Goal: Information Seeking & Learning: Learn about a topic

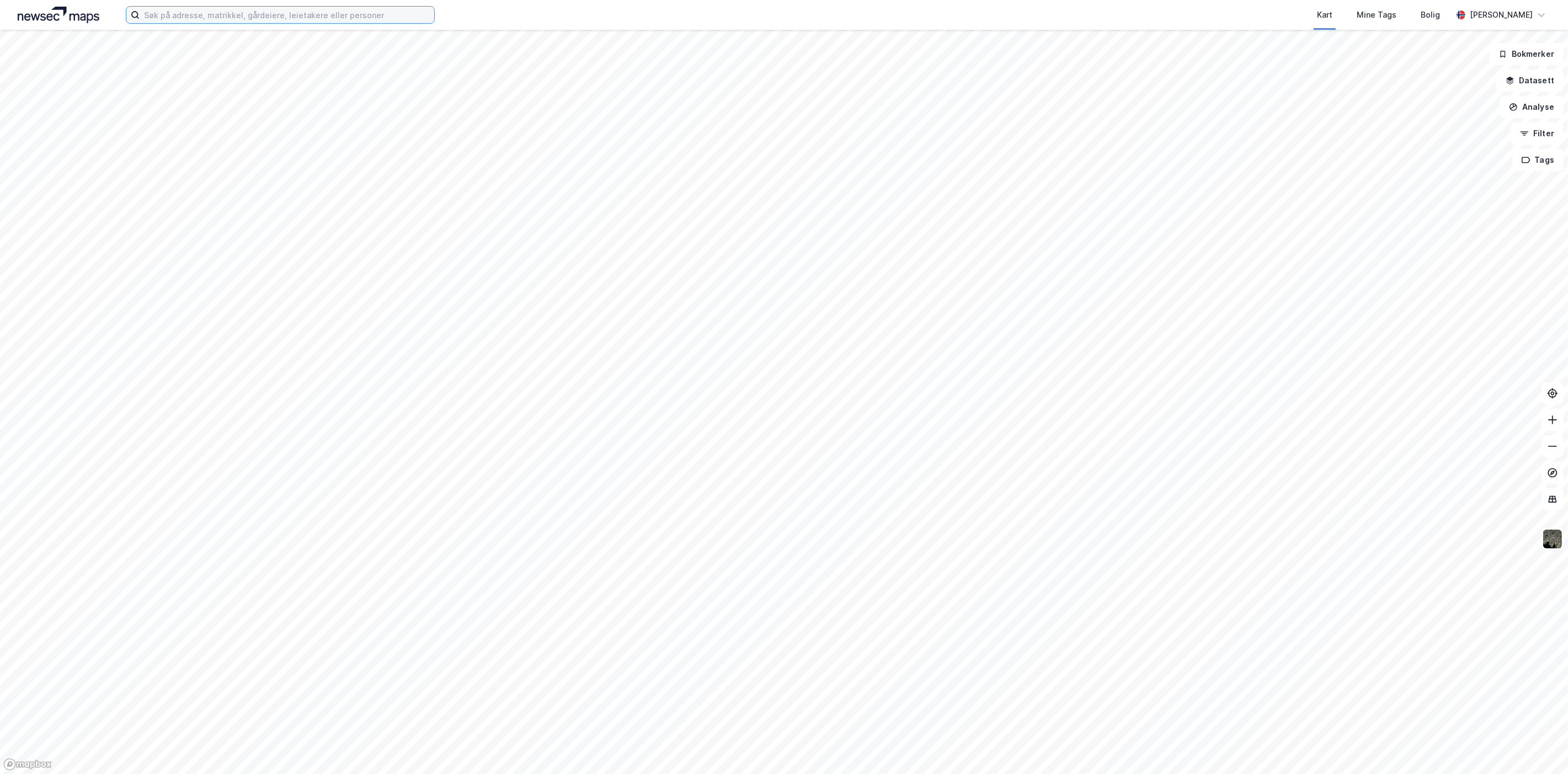
click at [175, 15] on input at bounding box center [287, 15] width 295 height 16
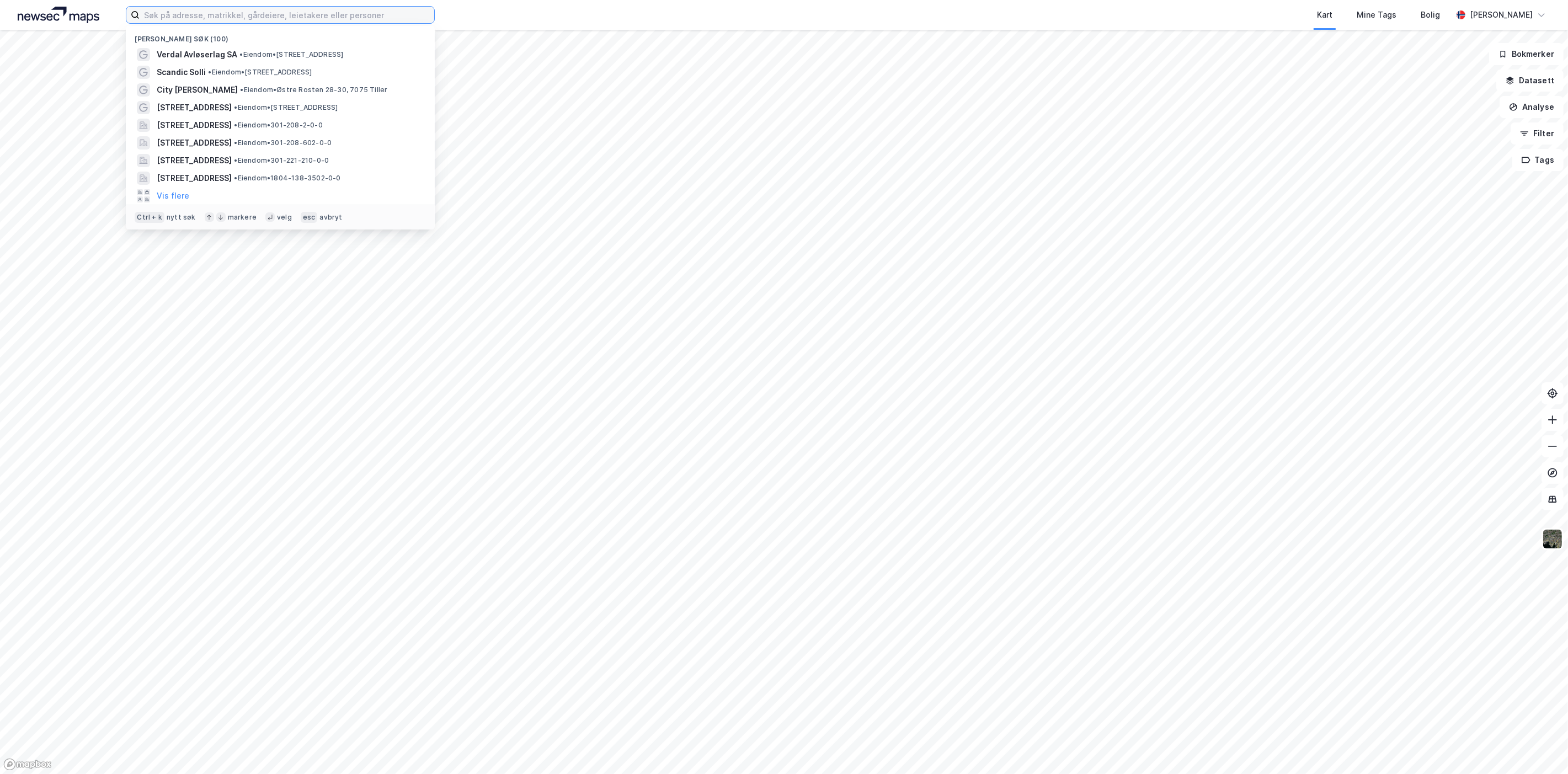
paste input "Grev Wedels Plass 5"
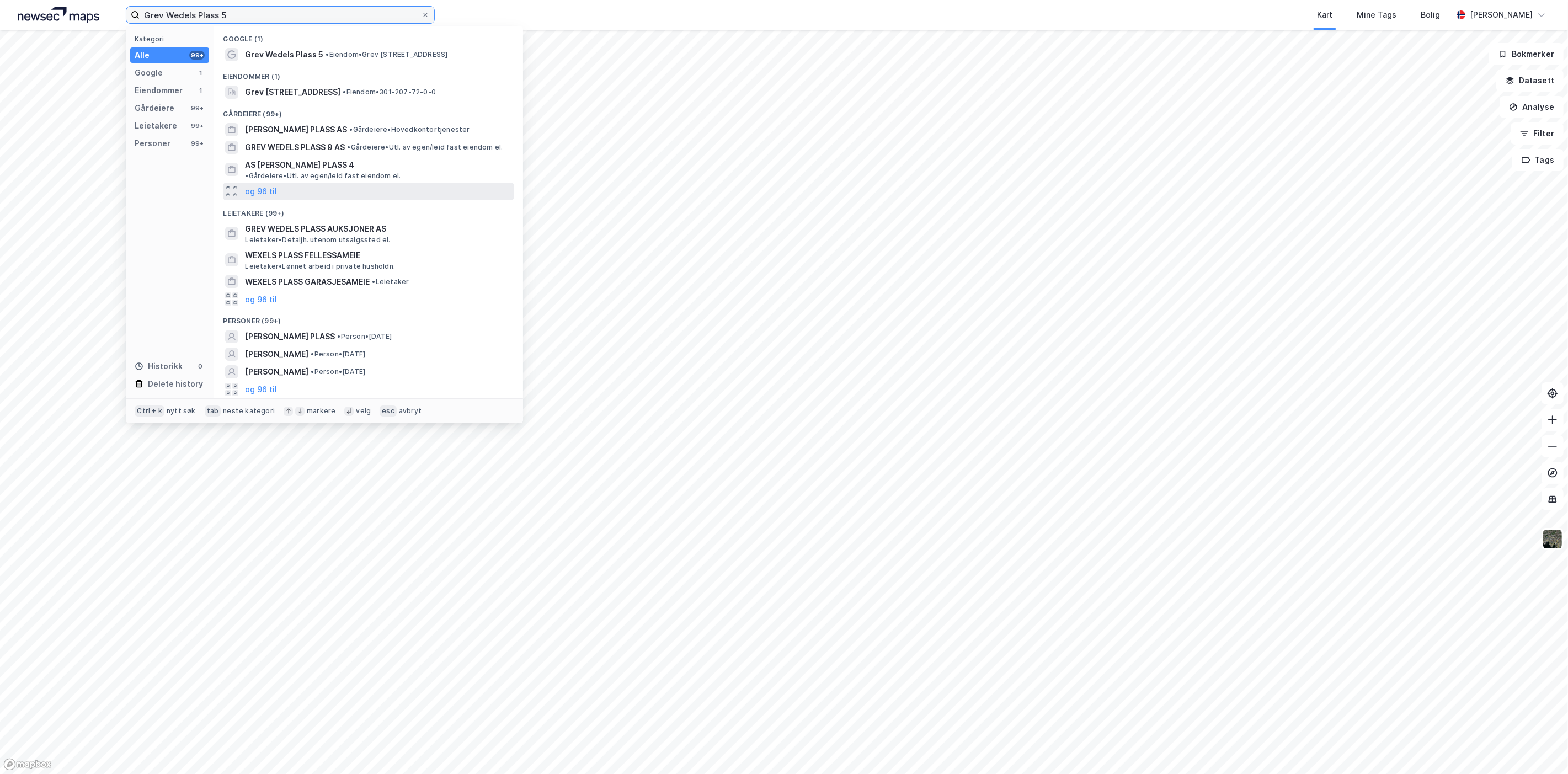
type input "Grev Wedels Plass 5"
click at [385, 53] on span "• Eiendom • Grev Wedels Plass 5, 0151 Oslo" at bounding box center [387, 54] width 122 height 9
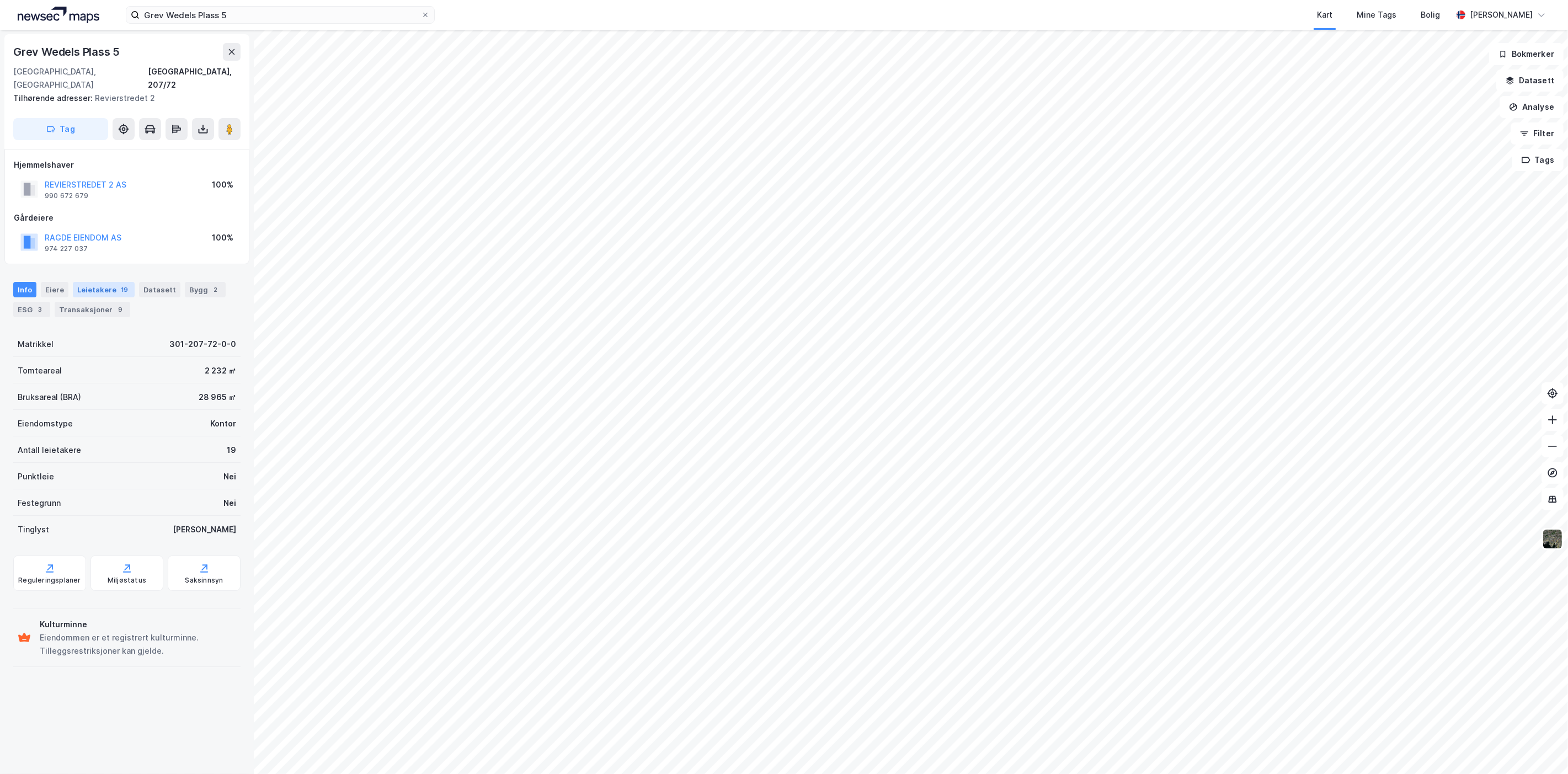
click at [112, 282] on div "Leietakere 19" at bounding box center [104, 289] width 62 height 15
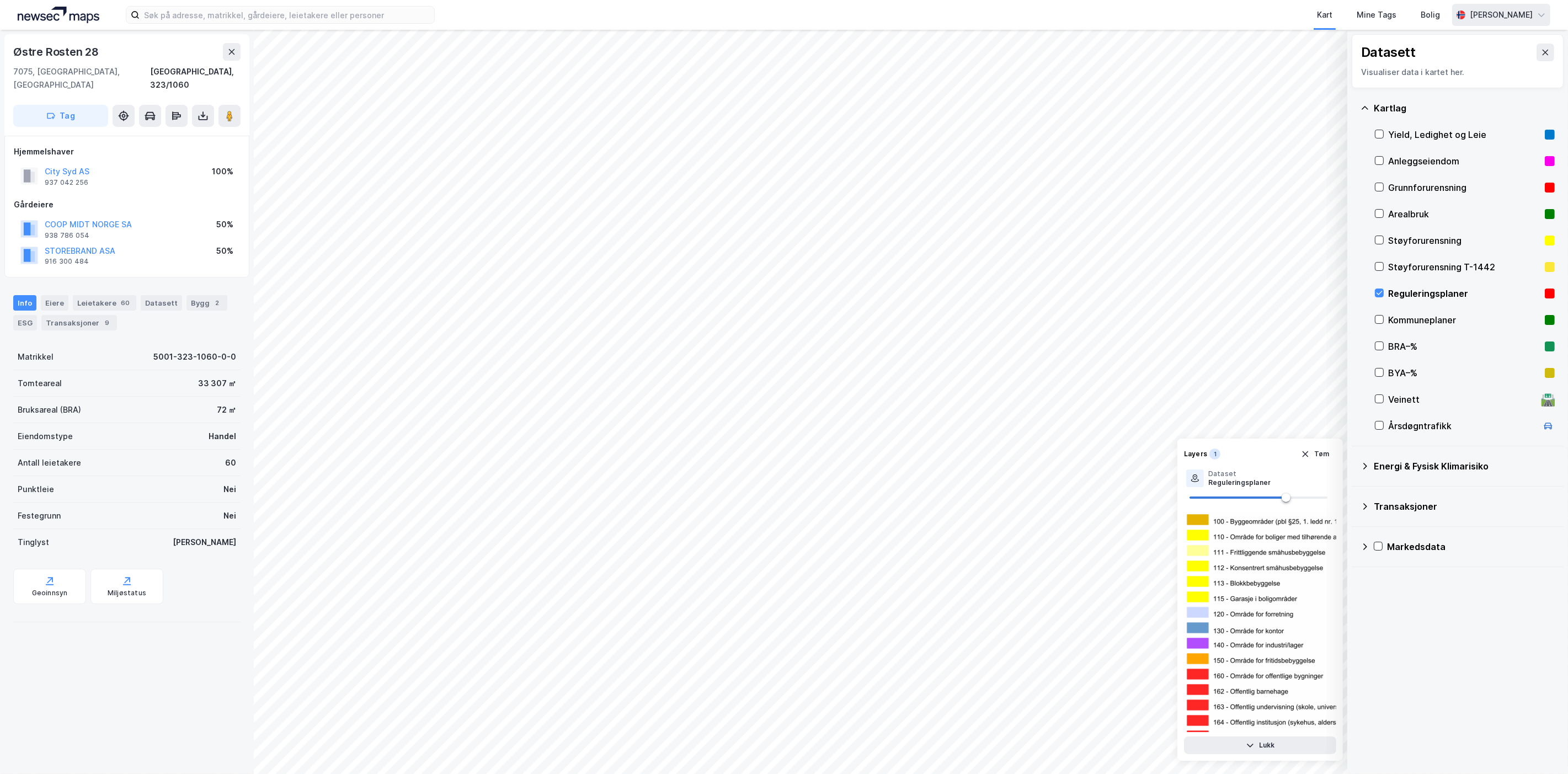
scroll to position [3265, 0]
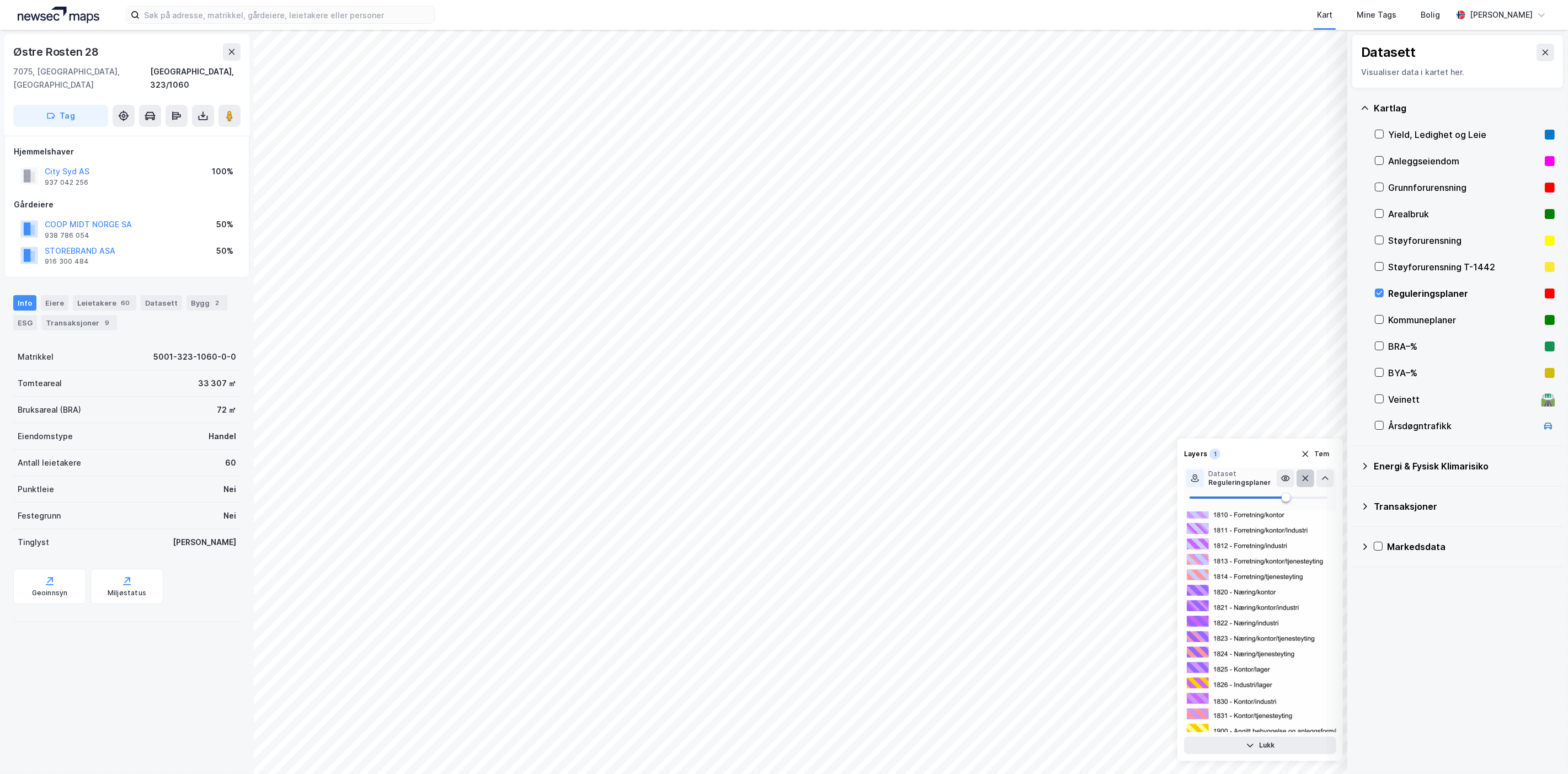
click at [1307, 475] on icon at bounding box center [1305, 478] width 9 height 9
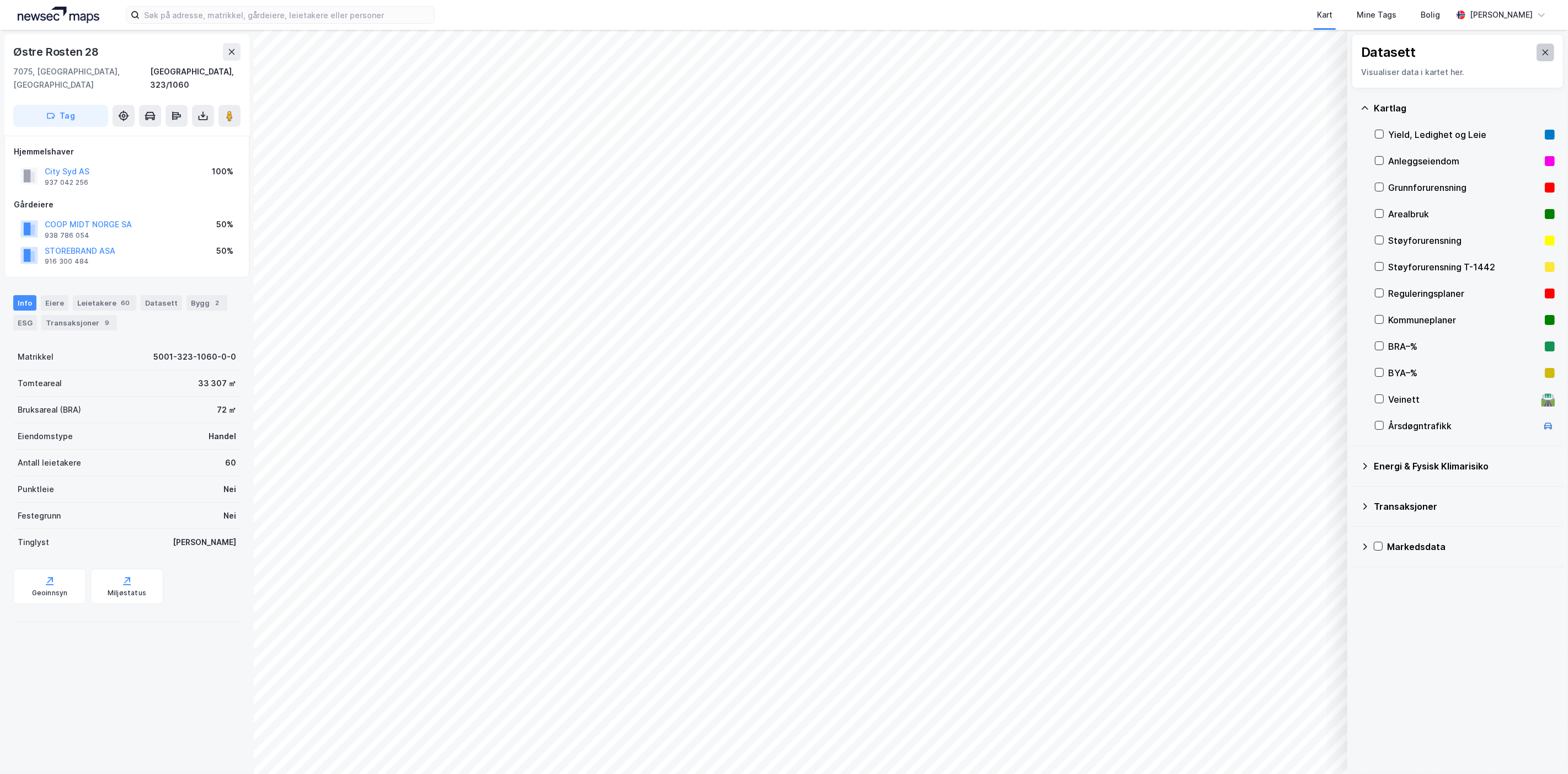
click at [1541, 56] on icon at bounding box center [1545, 52] width 9 height 9
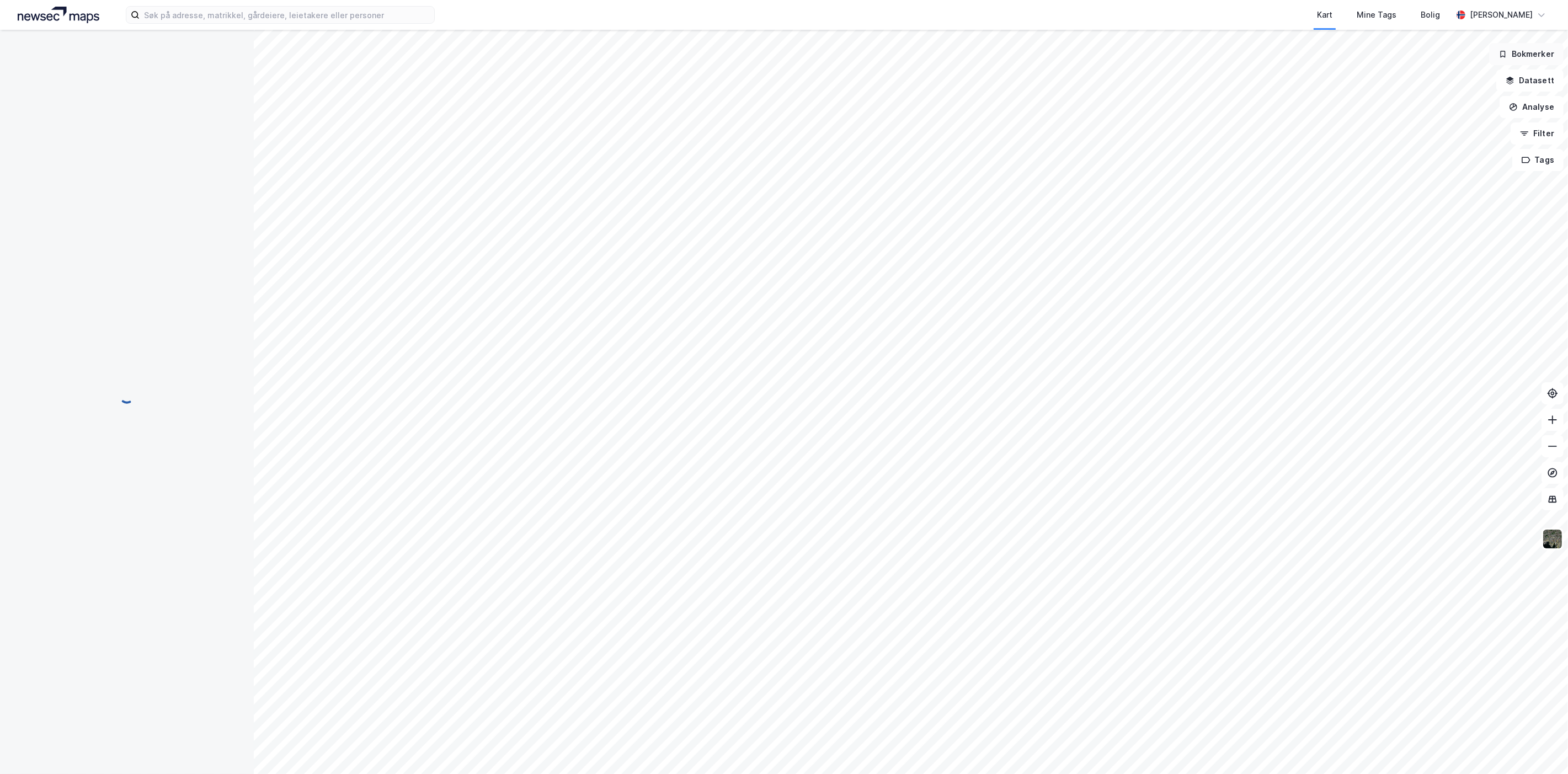
scroll to position [2, 0]
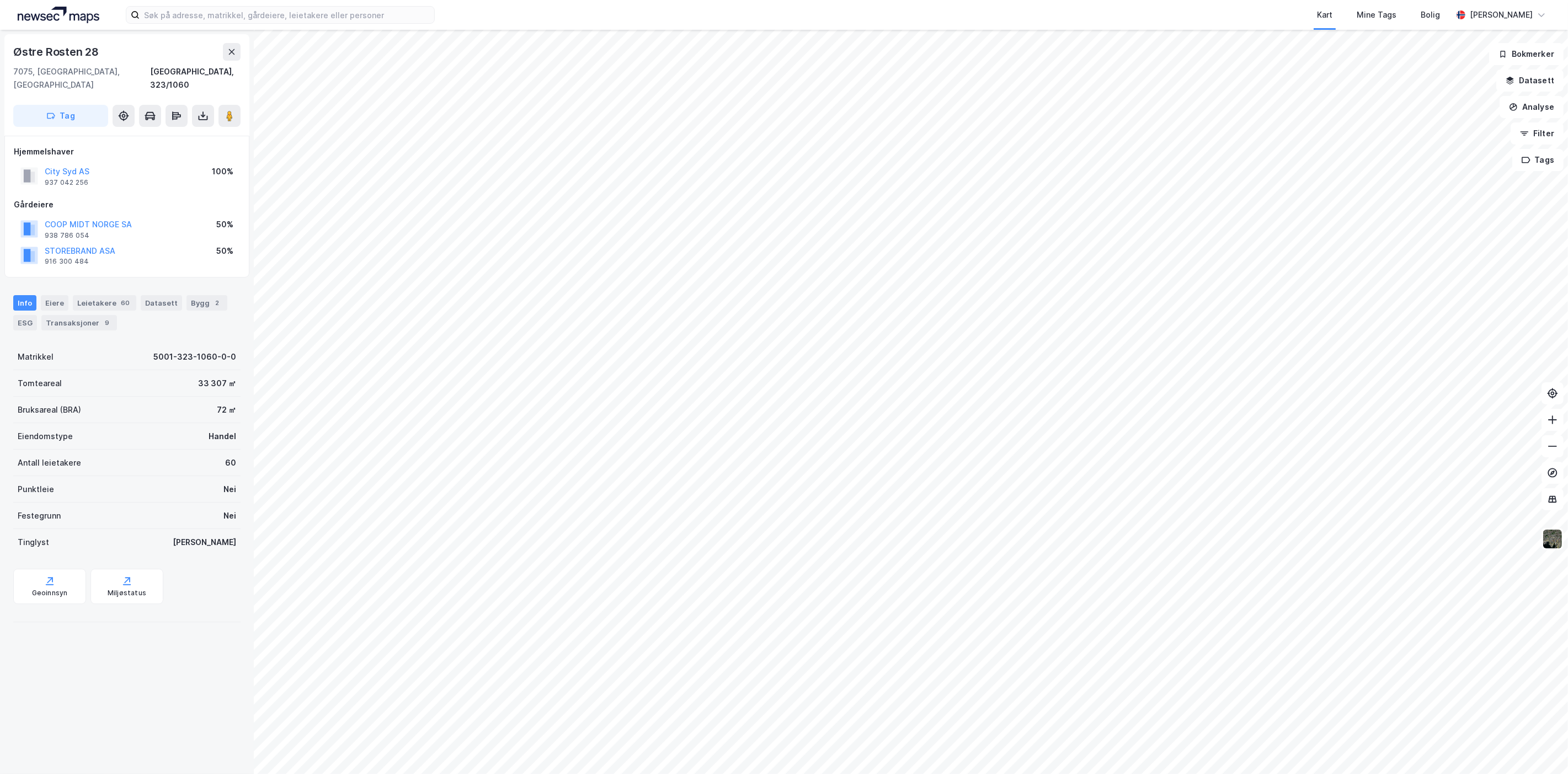
click at [1066, 5] on div "Kart Mine Tags [PERSON_NAME] © Mapbox © OpenStreetMap Improve this map © [STREE…" at bounding box center [784, 387] width 1568 height 774
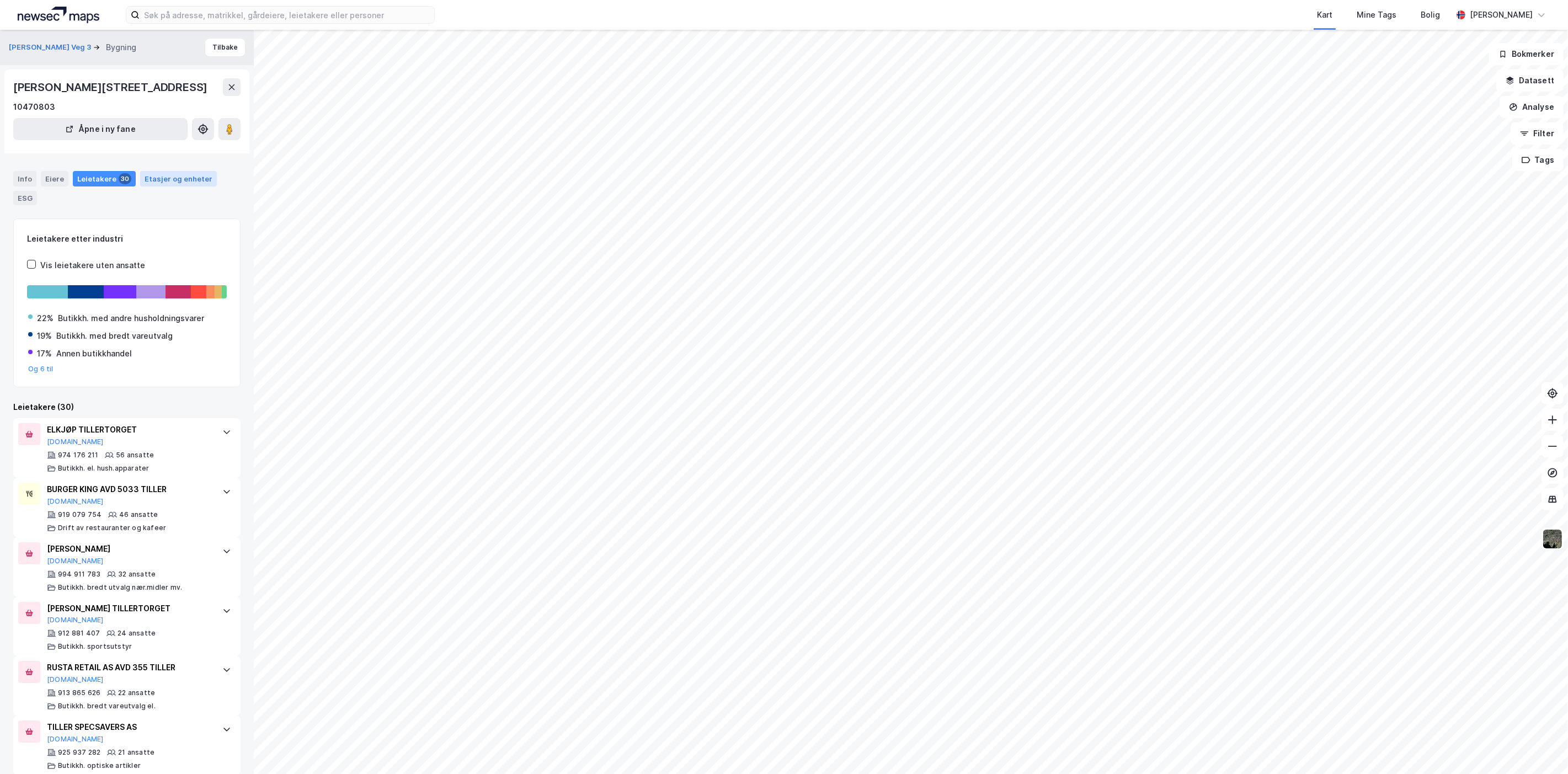
click at [172, 183] on div "Etasjer og enheter" at bounding box center [178, 179] width 68 height 10
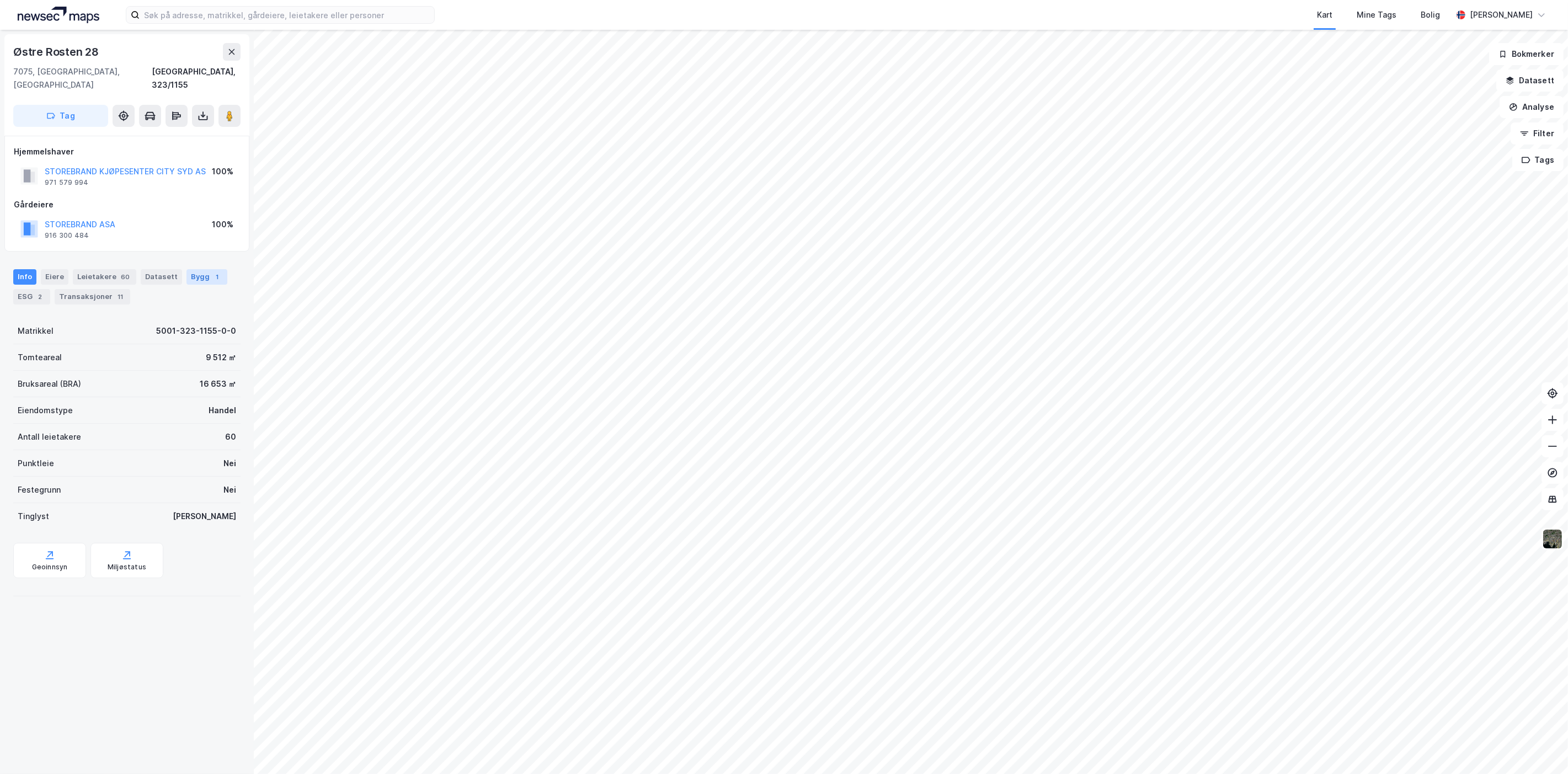
click at [195, 269] on div "Bygg 1" at bounding box center [206, 276] width 41 height 15
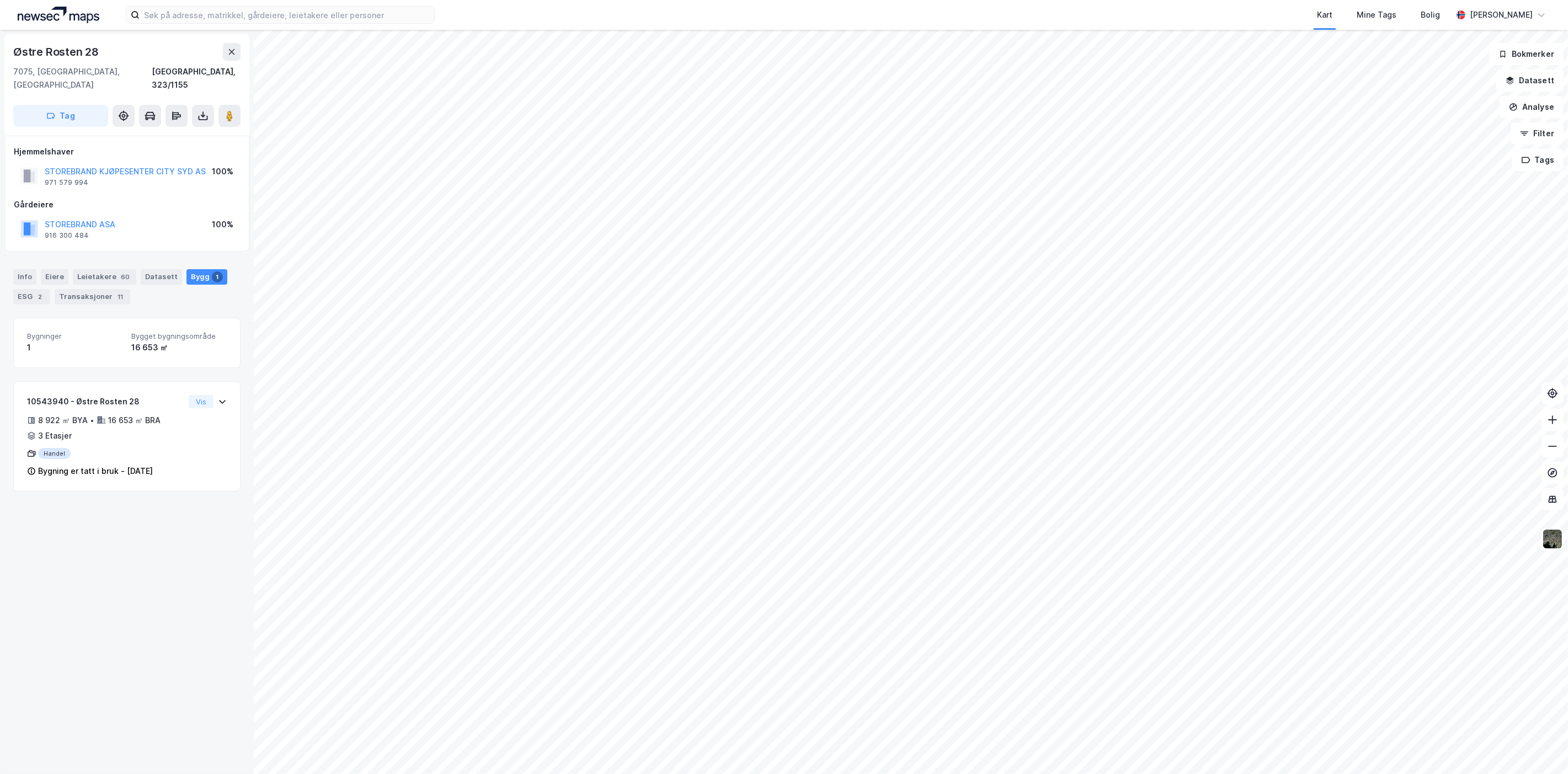
click at [867, 0] on html "Kart Mine Tags Bolig [PERSON_NAME] © Mapbox © OpenStreetMap Improve this map © …" at bounding box center [784, 387] width 1568 height 774
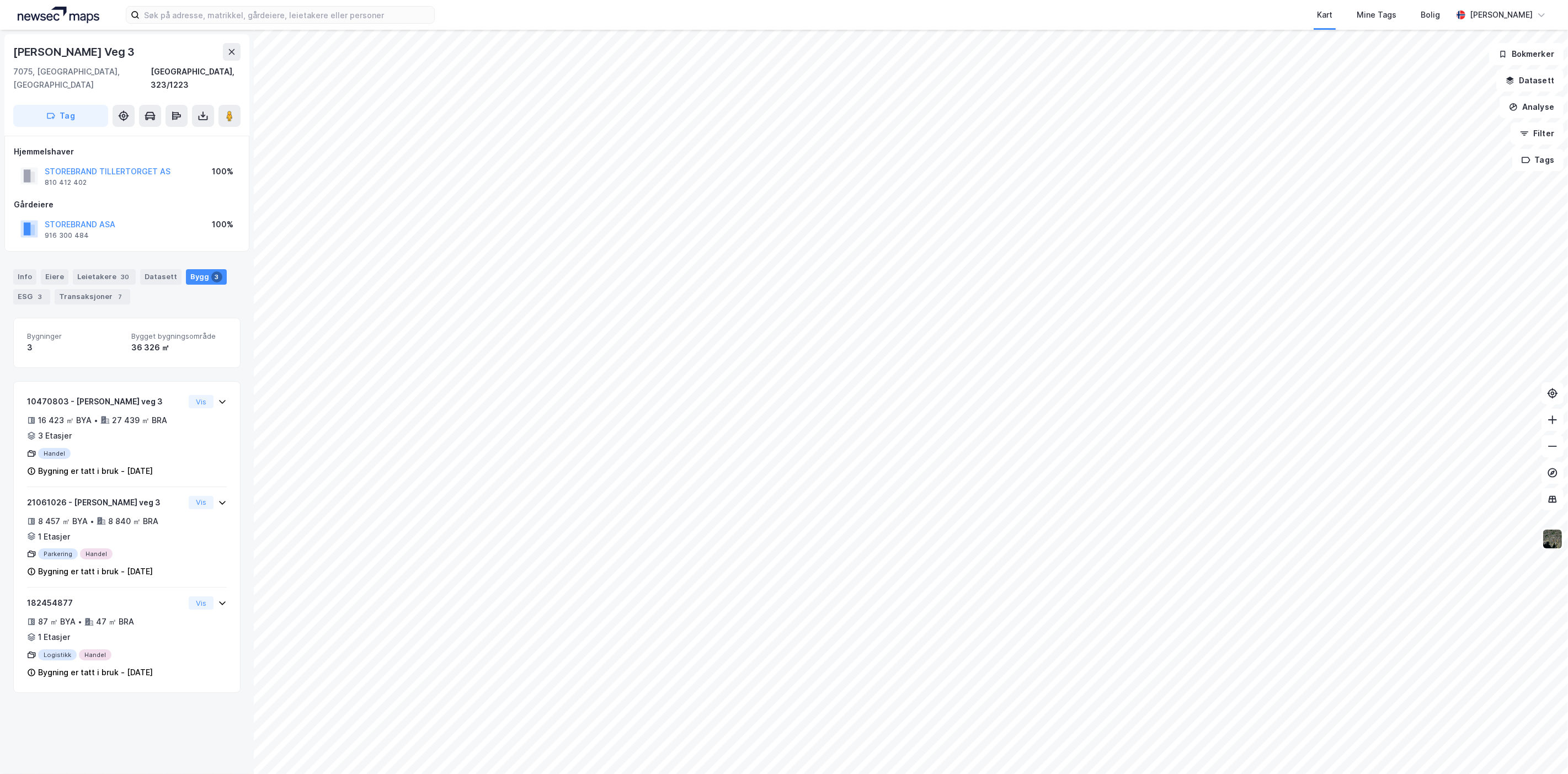
click at [197, 269] on div "Bygg 3" at bounding box center [206, 276] width 41 height 15
